Goal: Task Accomplishment & Management: Manage account settings

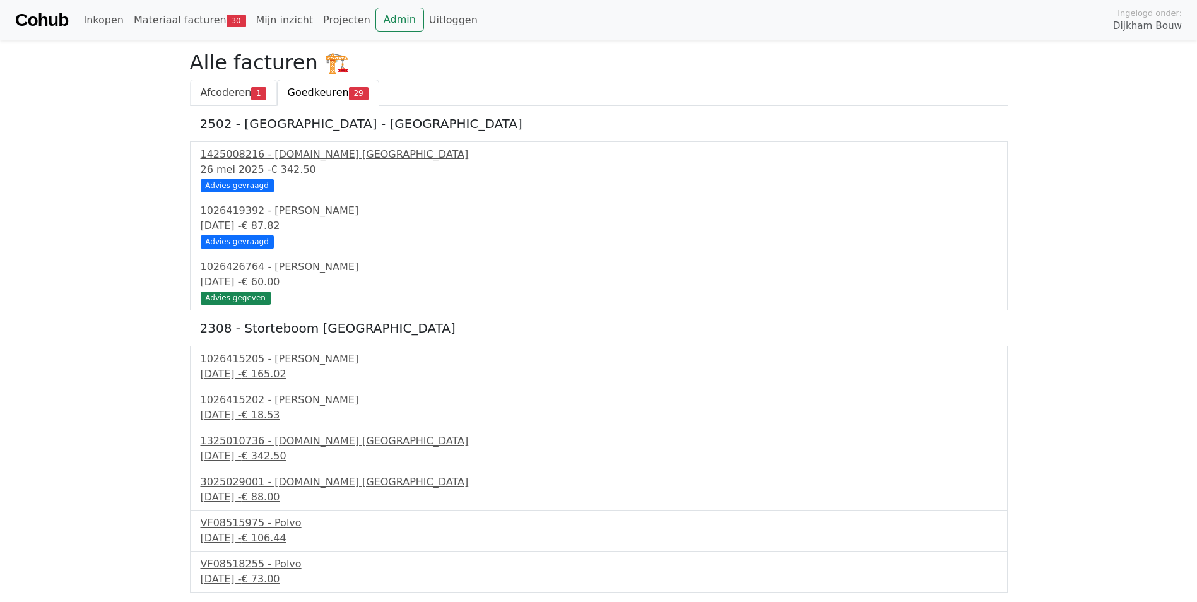
click at [231, 89] on span "Afcoderen" at bounding box center [226, 92] width 51 height 12
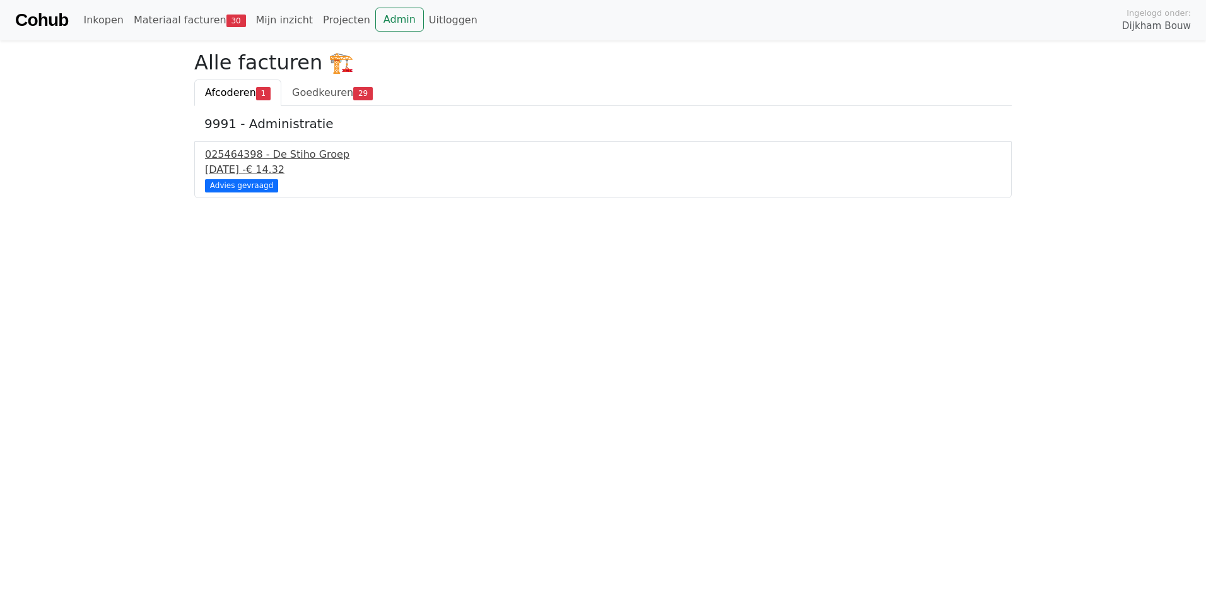
click at [223, 161] on div "025464398 - De Stiho Groep" at bounding box center [603, 154] width 796 height 15
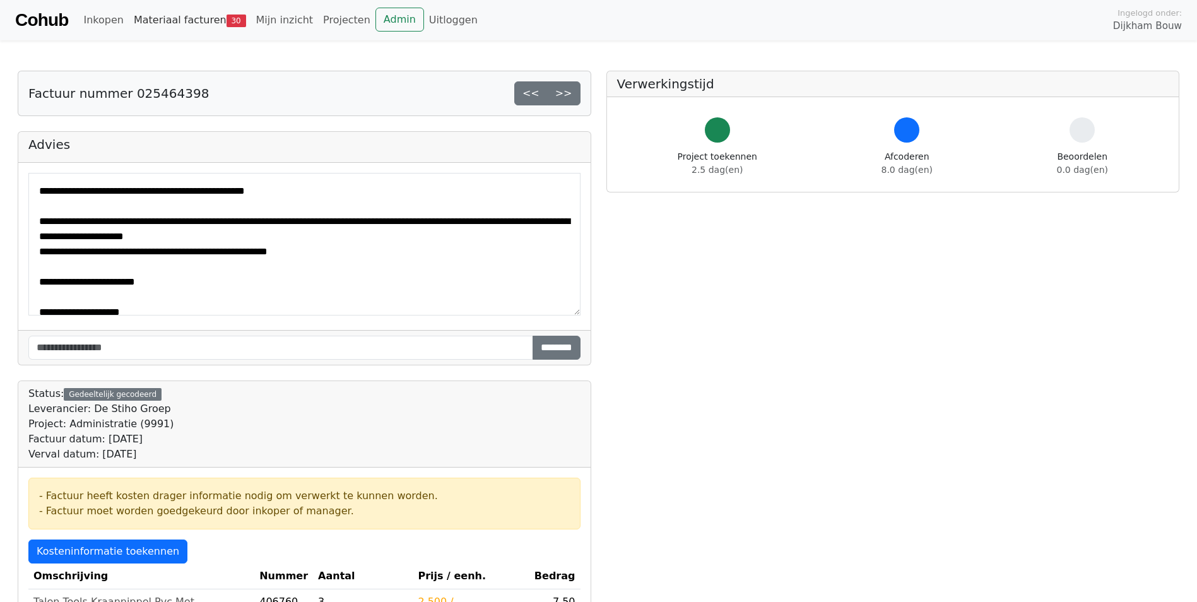
click at [189, 13] on link "Materiaal facturen 30" at bounding box center [190, 20] width 122 height 25
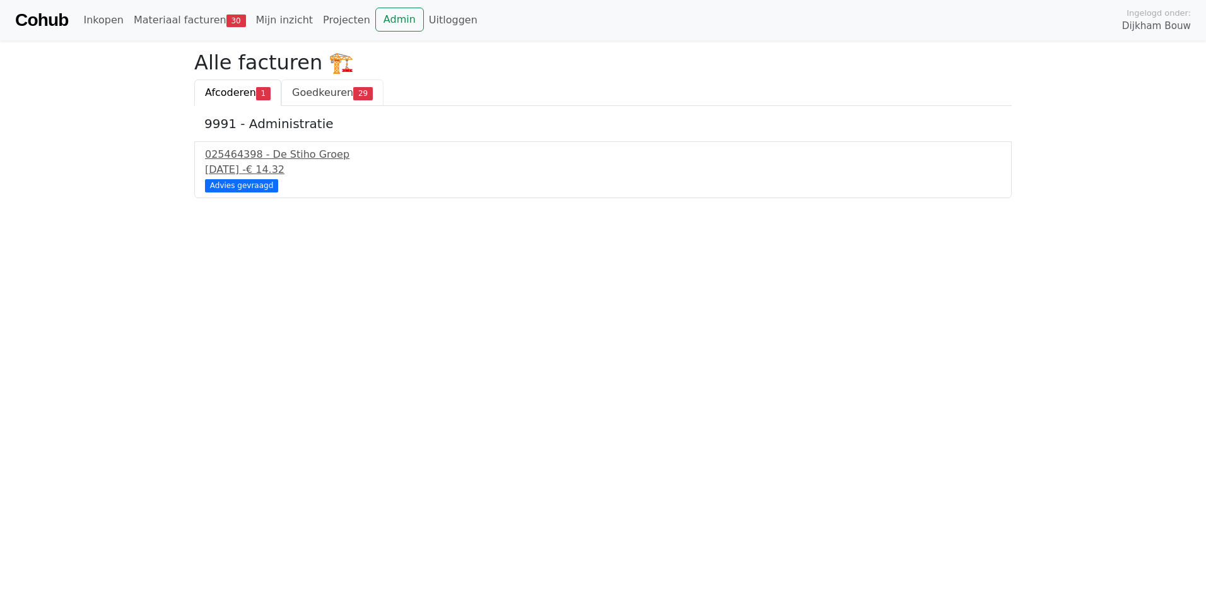
click at [317, 95] on span "Goedkeuren" at bounding box center [322, 92] width 61 height 12
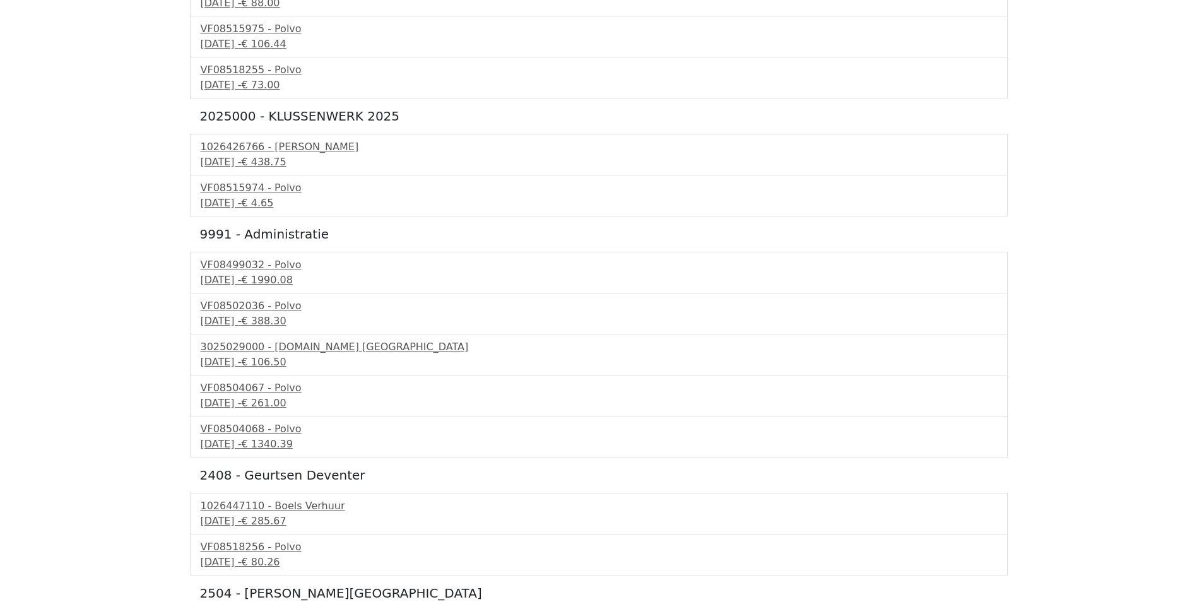
scroll to position [505, 0]
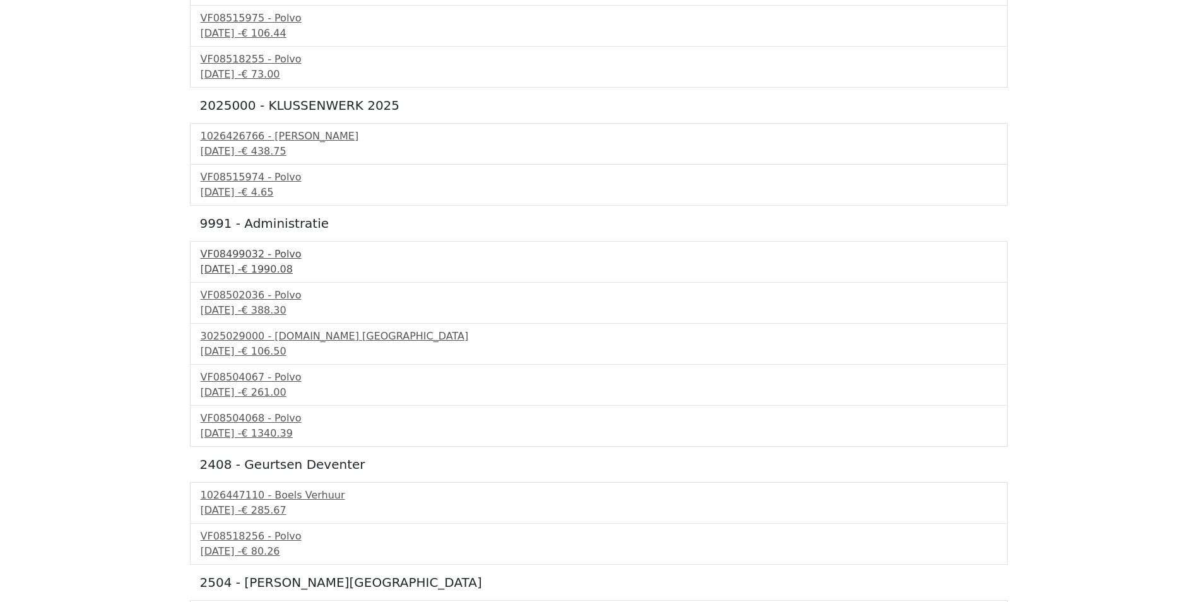
click at [267, 255] on div "VF08499032 - Polvo" at bounding box center [599, 254] width 796 height 15
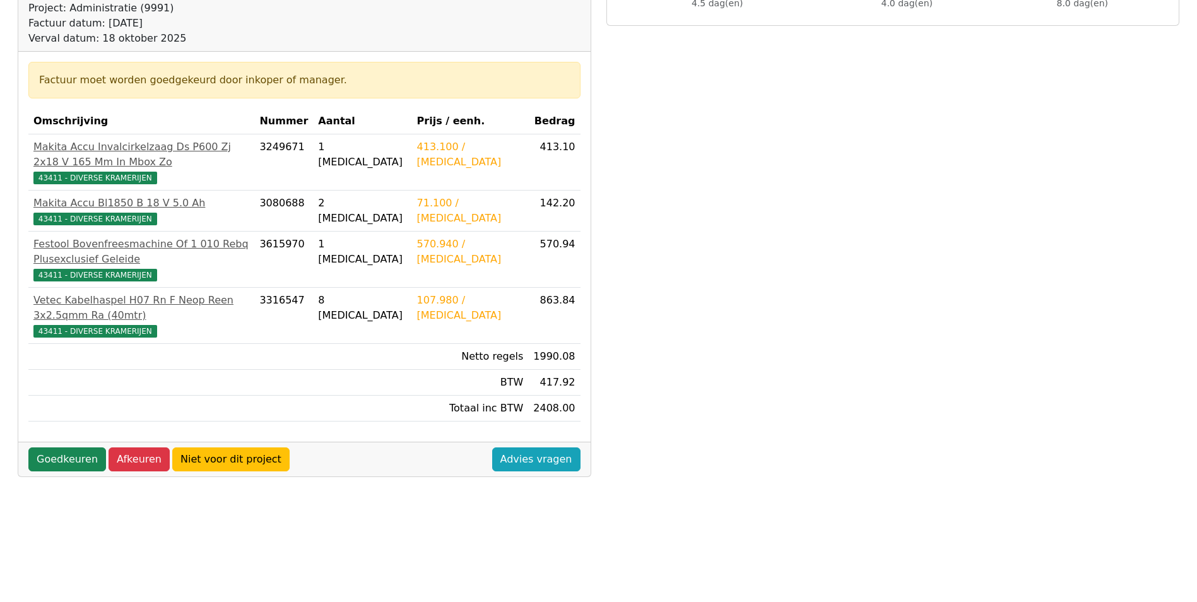
scroll to position [189, 0]
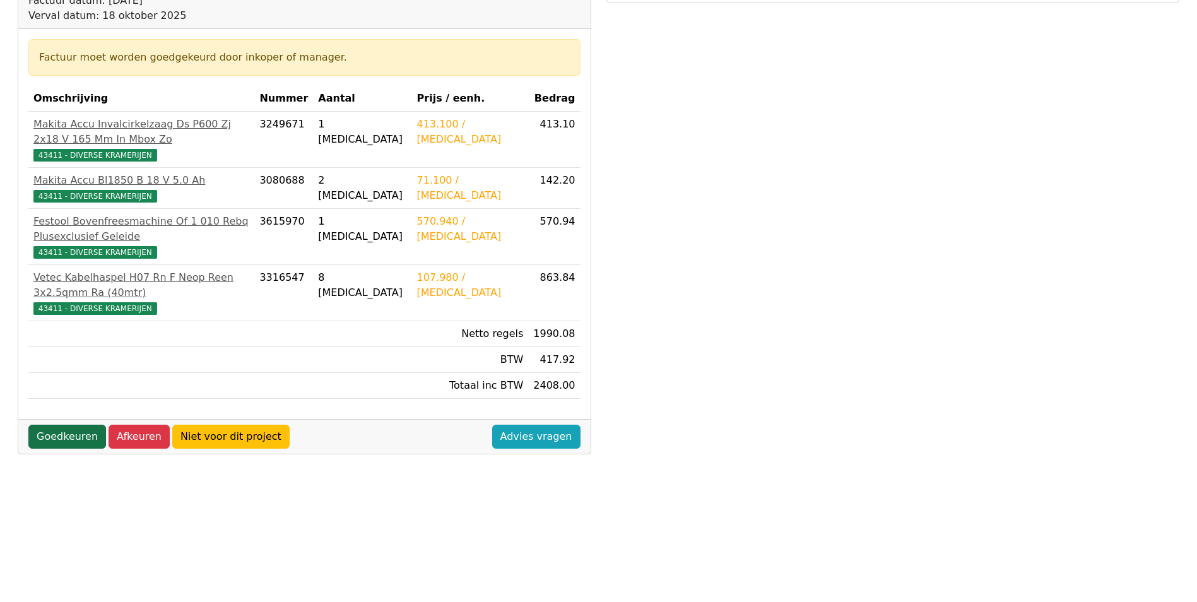
click at [54, 425] on link "Goedkeuren" at bounding box center [67, 437] width 78 height 24
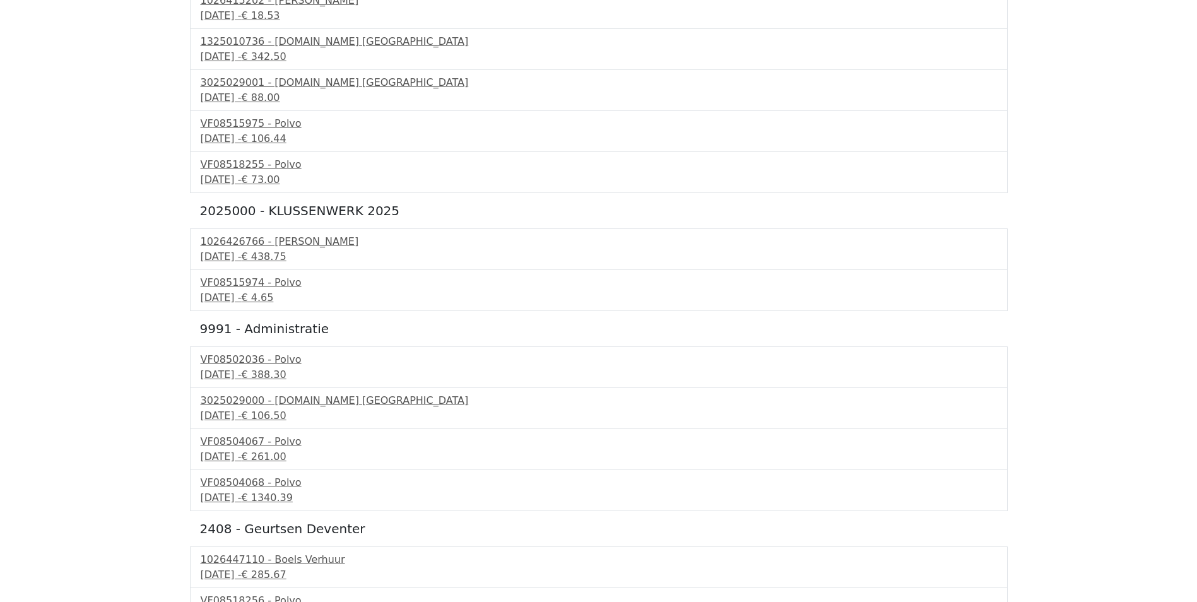
scroll to position [505, 0]
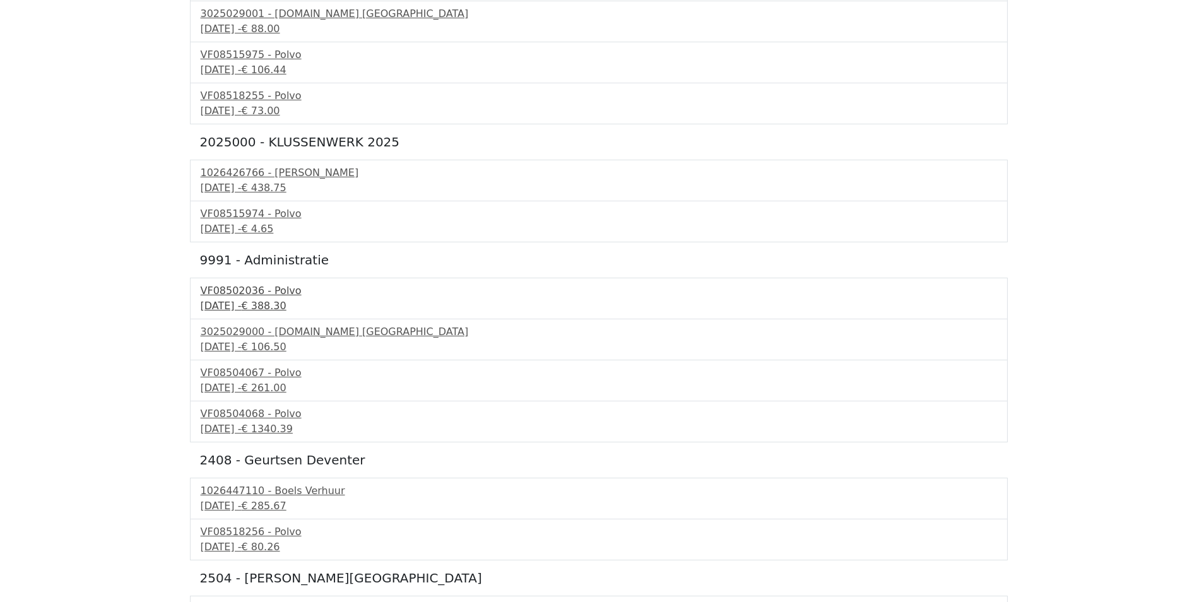
click at [254, 300] on div "[DATE] - € 388.30" at bounding box center [599, 305] width 796 height 15
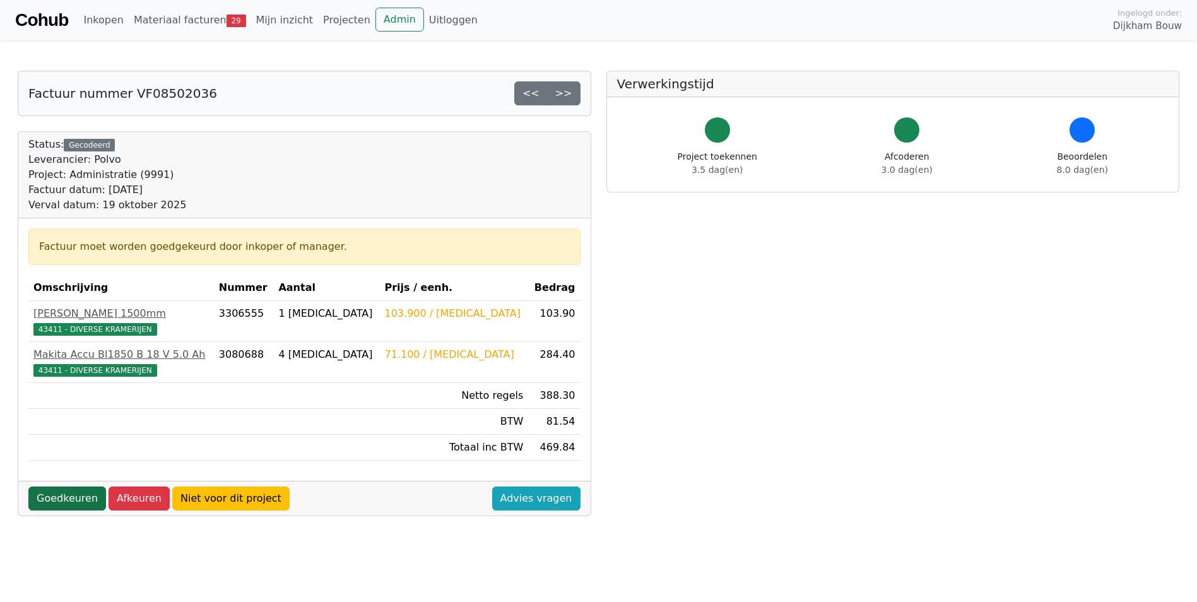
click at [56, 496] on link "Goedkeuren" at bounding box center [67, 498] width 78 height 24
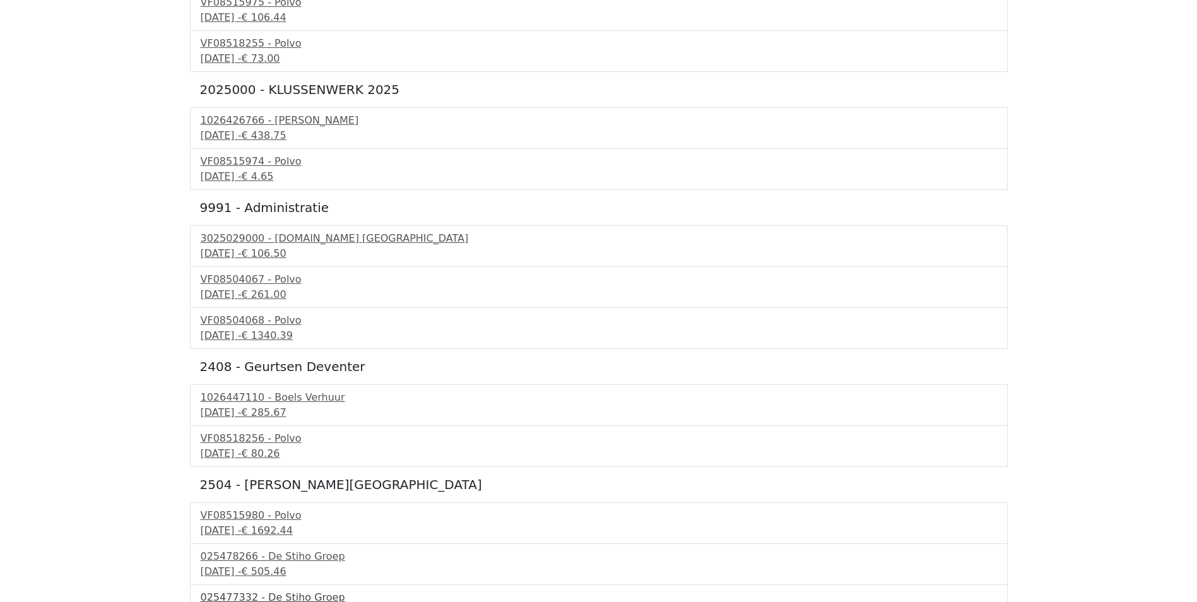
scroll to position [485, 0]
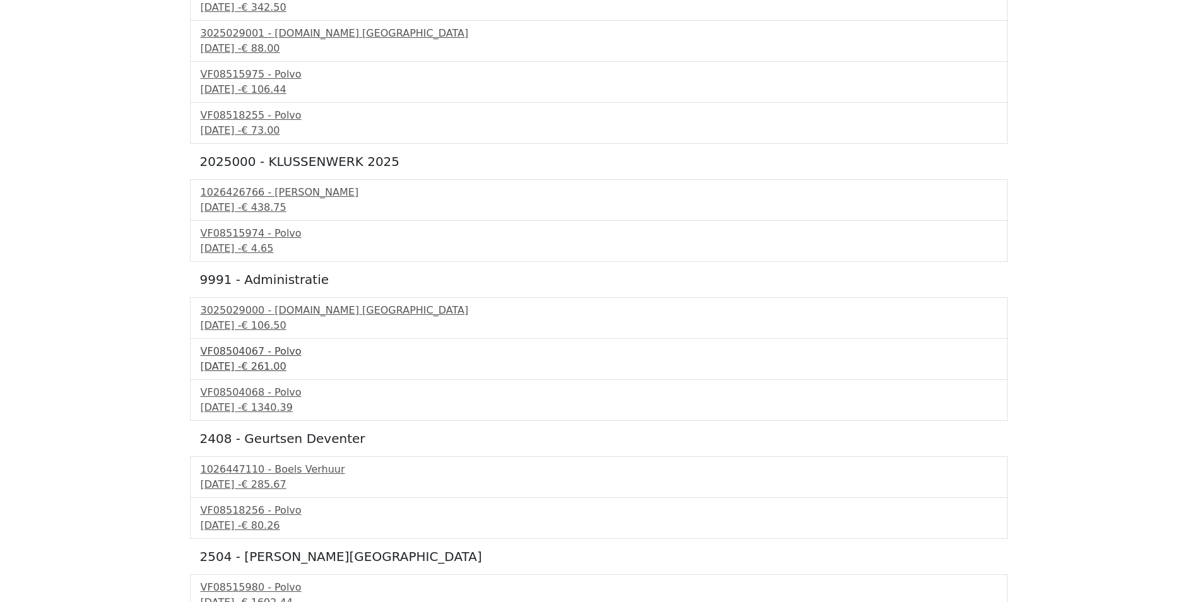
click at [254, 355] on div "VF08504067 - Polvo" at bounding box center [599, 351] width 796 height 15
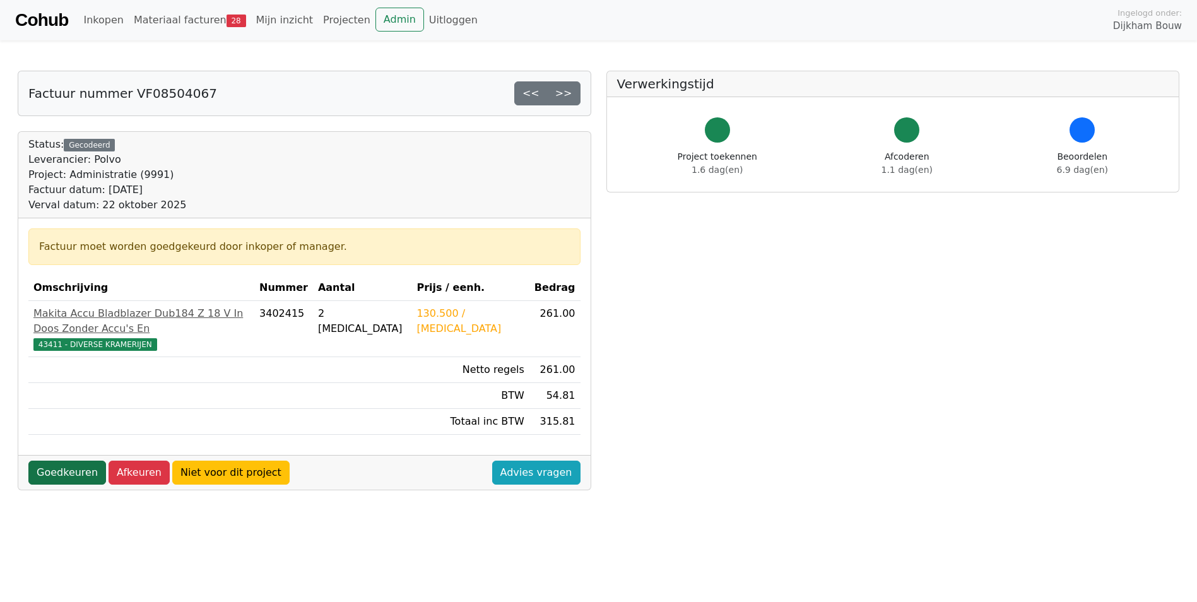
click at [61, 461] on link "Goedkeuren" at bounding box center [67, 473] width 78 height 24
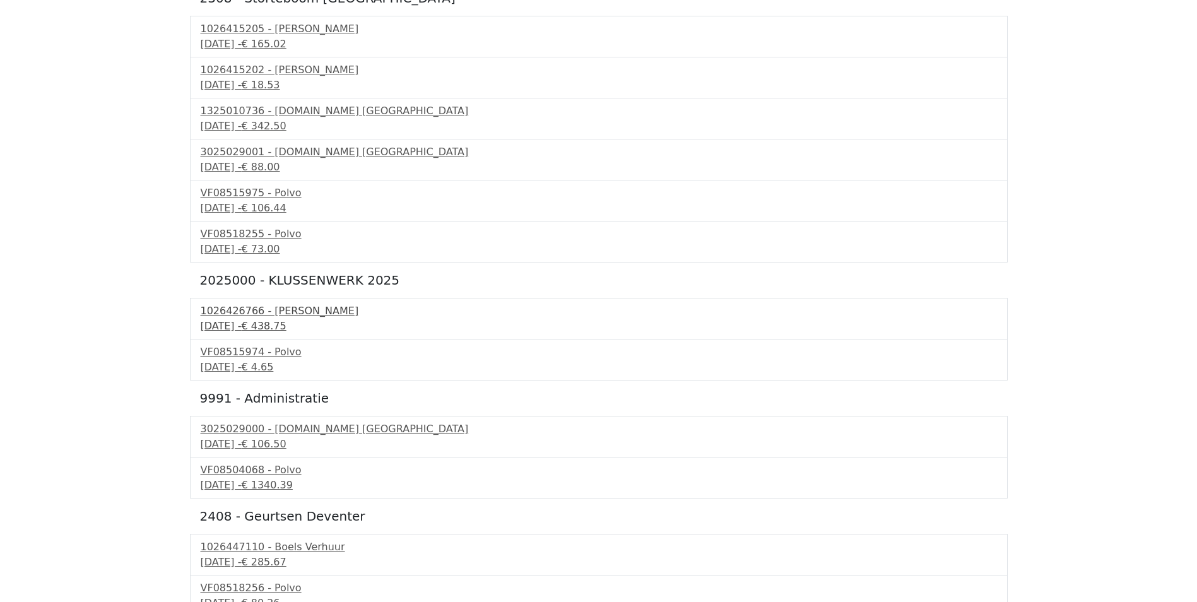
scroll to position [442, 0]
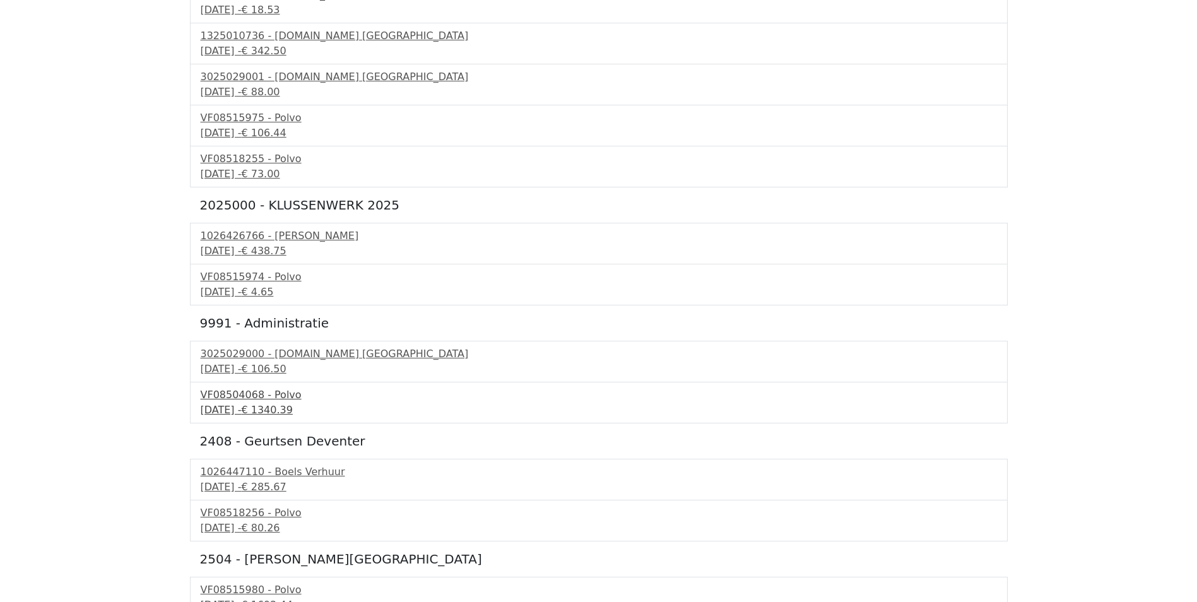
click at [239, 397] on div "VF08504068 - Polvo" at bounding box center [599, 394] width 796 height 15
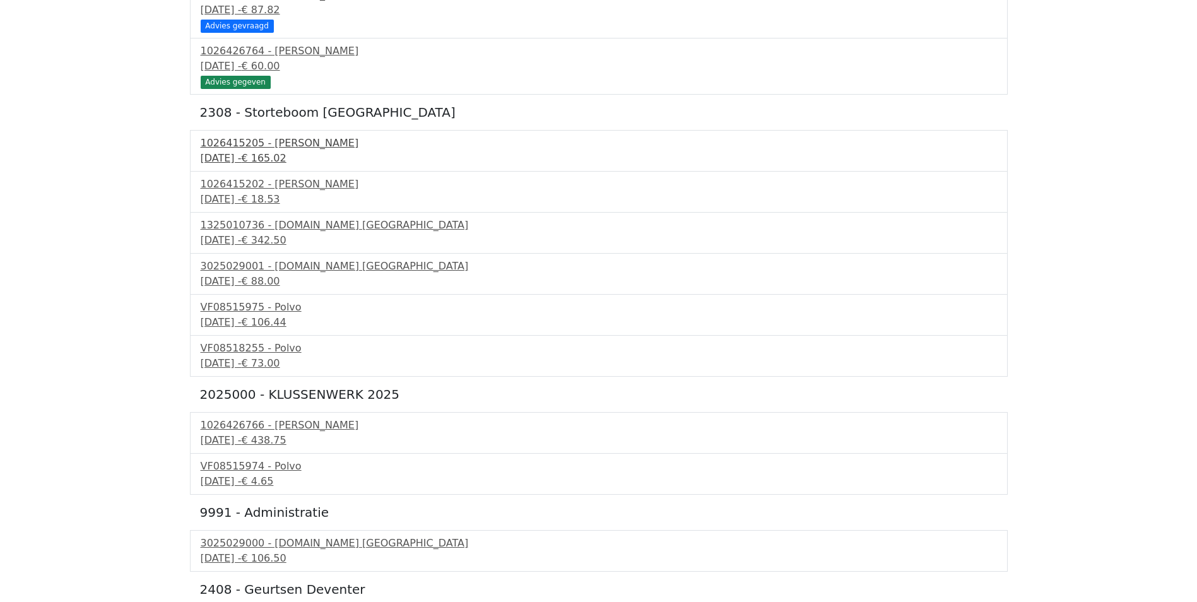
scroll to position [379, 0]
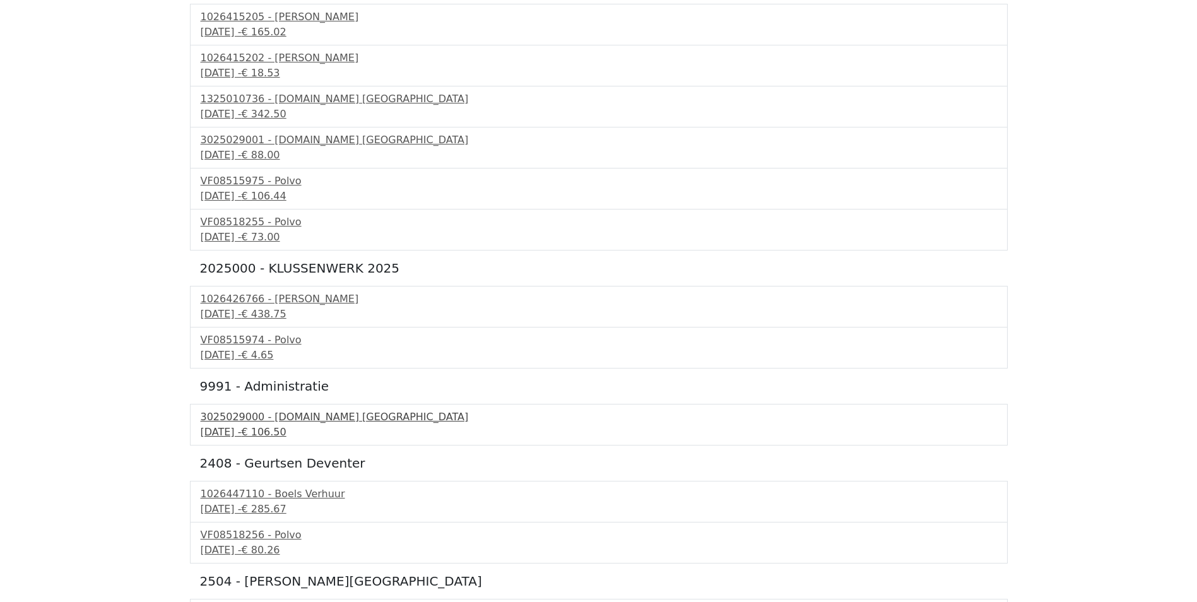
click at [278, 420] on div "3025029000 - [DOMAIN_NAME] [GEOGRAPHIC_DATA]" at bounding box center [599, 416] width 796 height 15
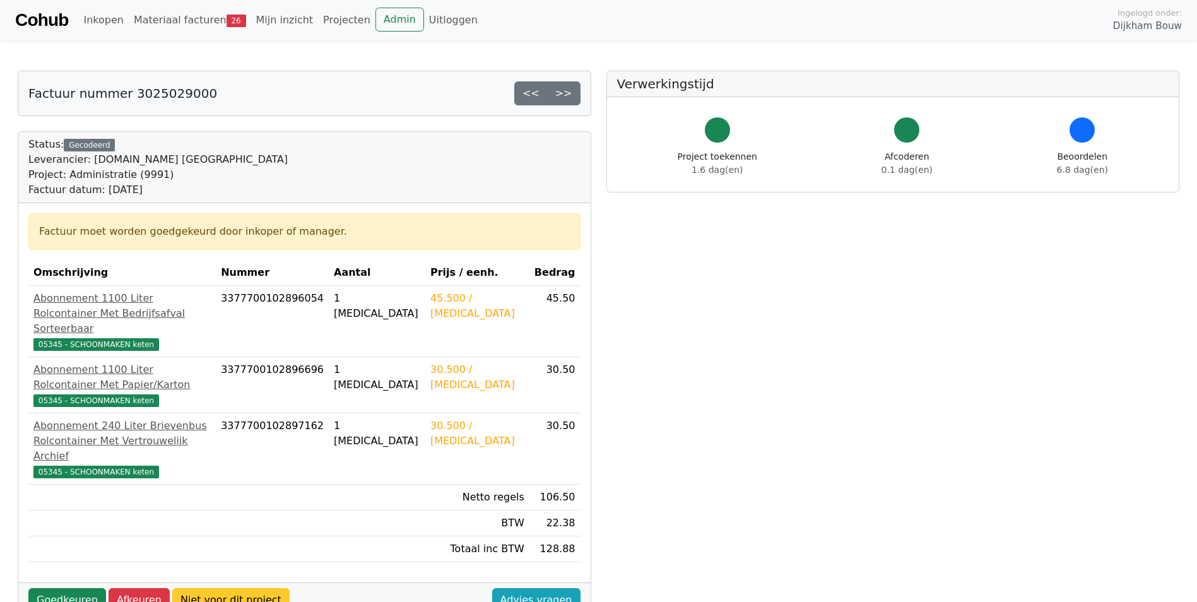
click at [200, 588] on link "Niet voor dit project" at bounding box center [230, 600] width 117 height 24
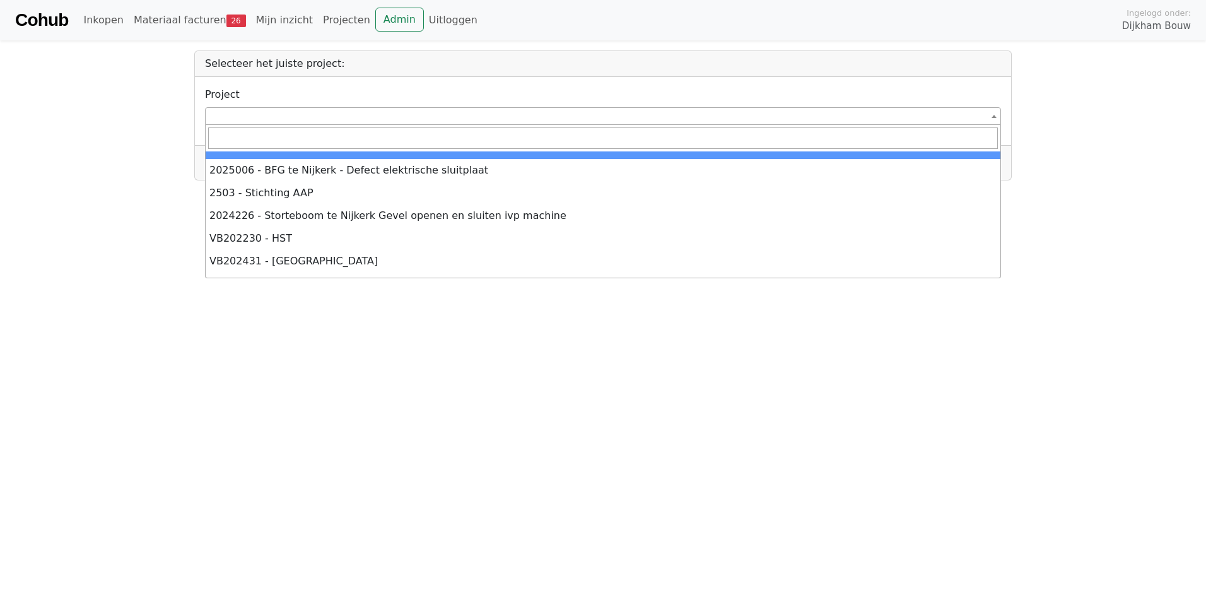
click at [282, 114] on span at bounding box center [603, 116] width 796 height 18
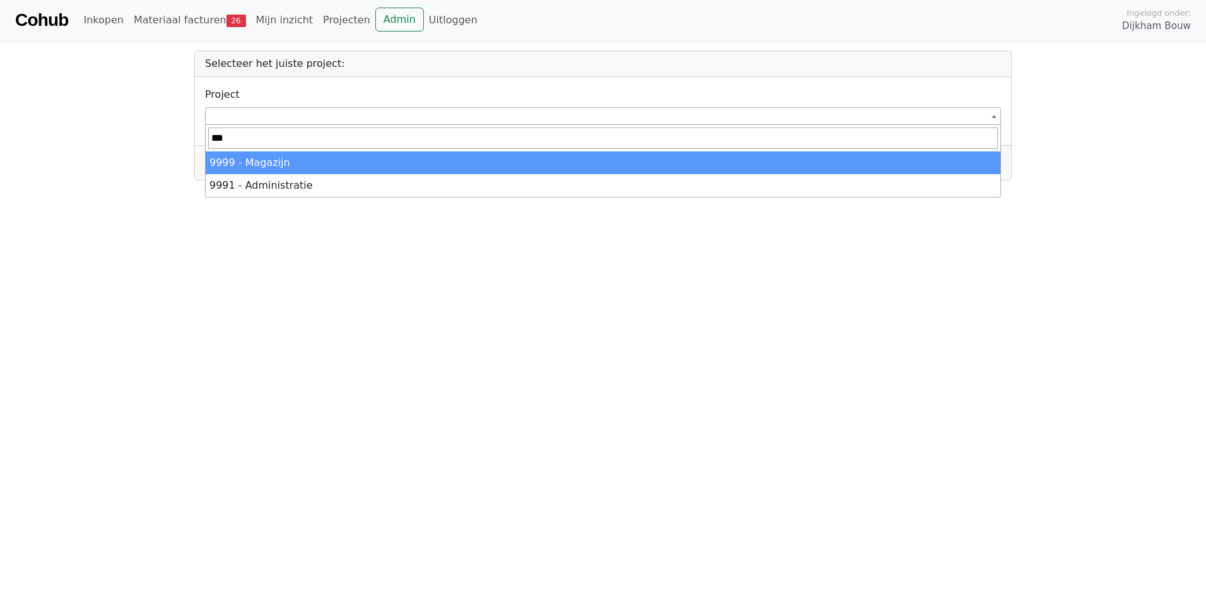
type input "***"
select select "******"
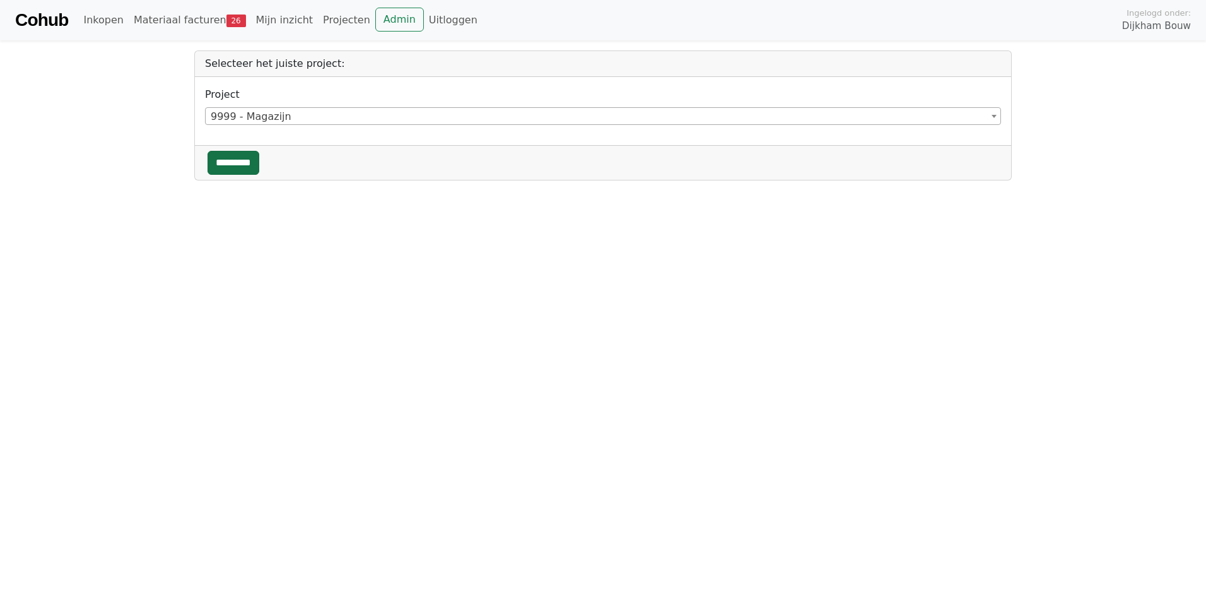
click at [238, 164] on input "*********" at bounding box center [234, 163] width 52 height 24
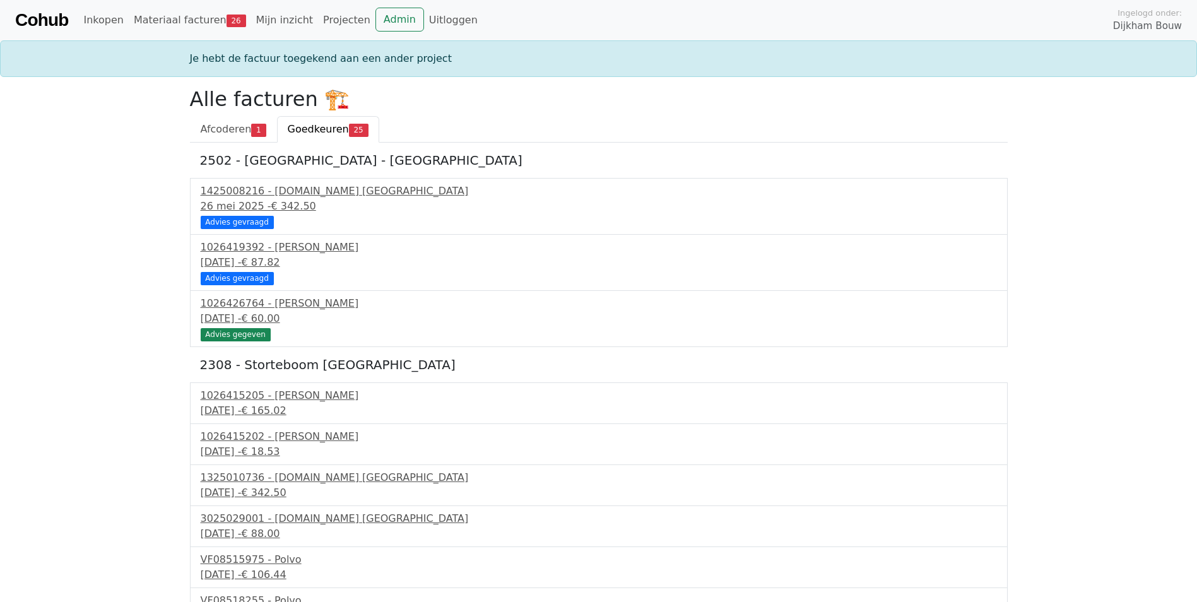
click at [307, 126] on span "Goedkeuren" at bounding box center [318, 129] width 61 height 12
